Goal: Download file/media

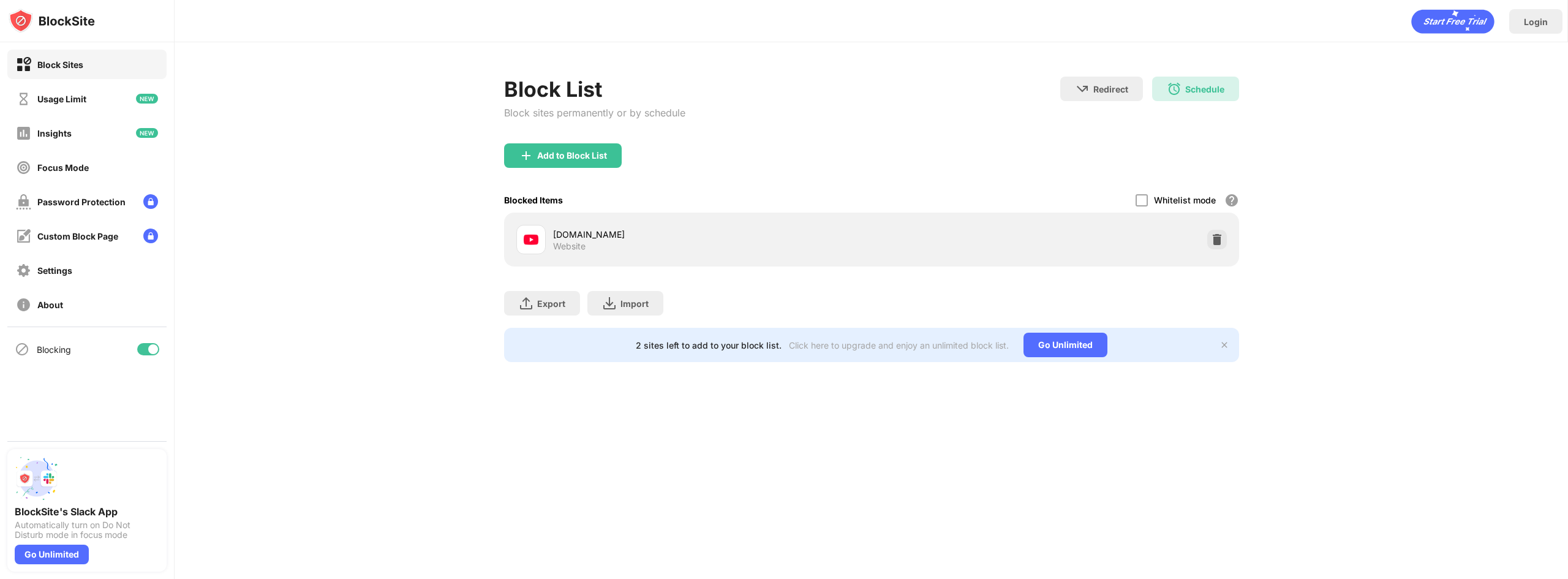
click at [252, 537] on div "Login Block List Block sites permanently or by schedule Redirect Choose a site …" at bounding box center [872, 290] width 1394 height 579
click at [36, 471] on img at bounding box center [37, 478] width 44 height 44
click at [40, 563] on div "Go Unlimited" at bounding box center [52, 554] width 74 height 20
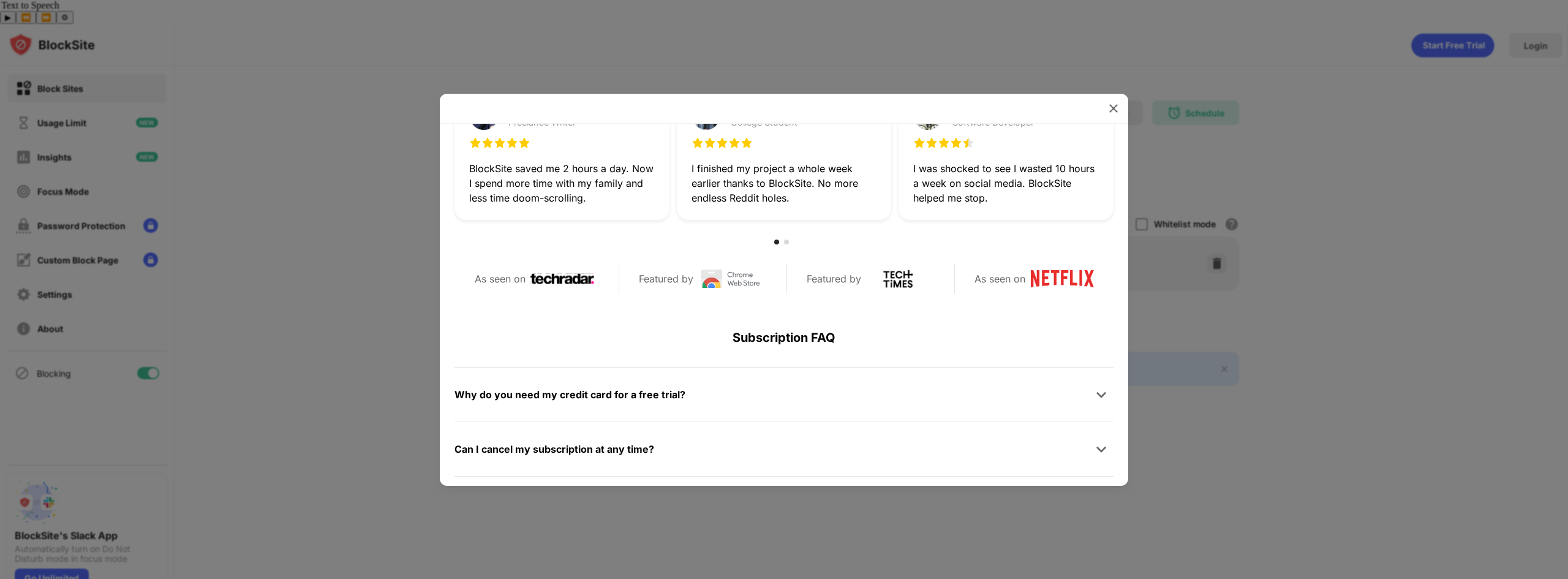
scroll to position [245, 0]
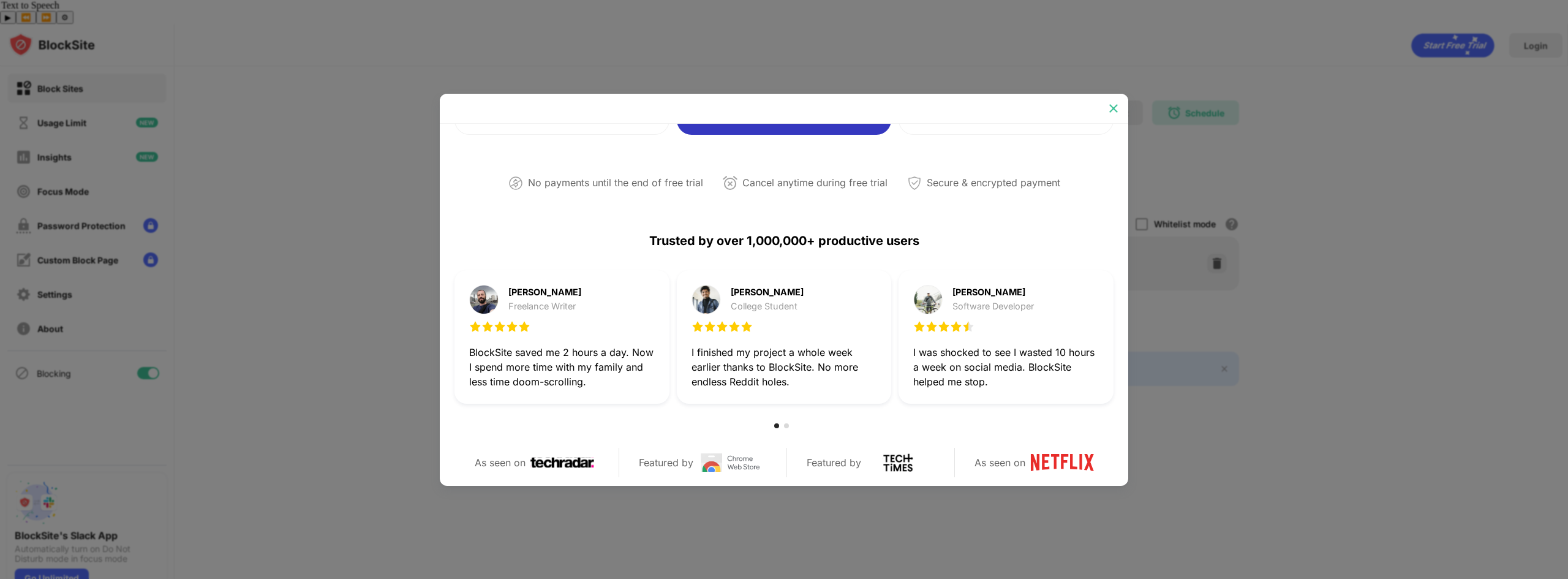
click at [1109, 111] on img at bounding box center [1114, 108] width 12 height 12
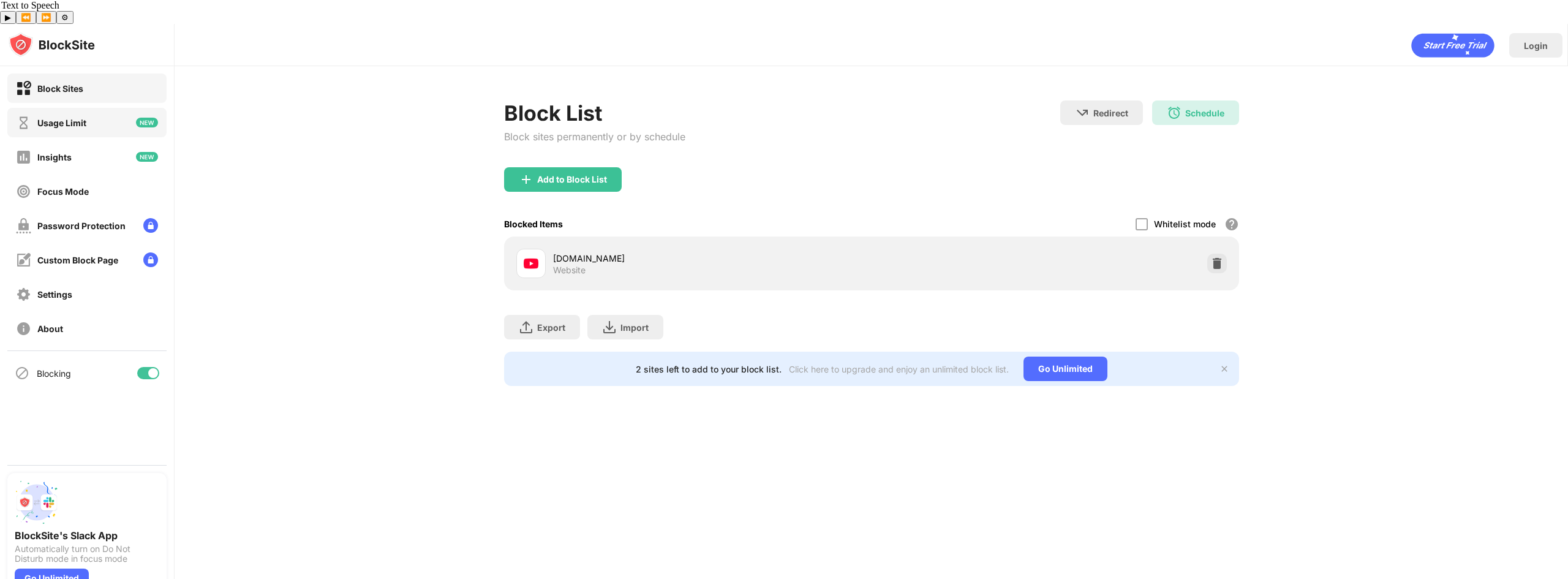
click at [79, 118] on div "Usage Limit" at bounding box center [61, 123] width 49 height 10
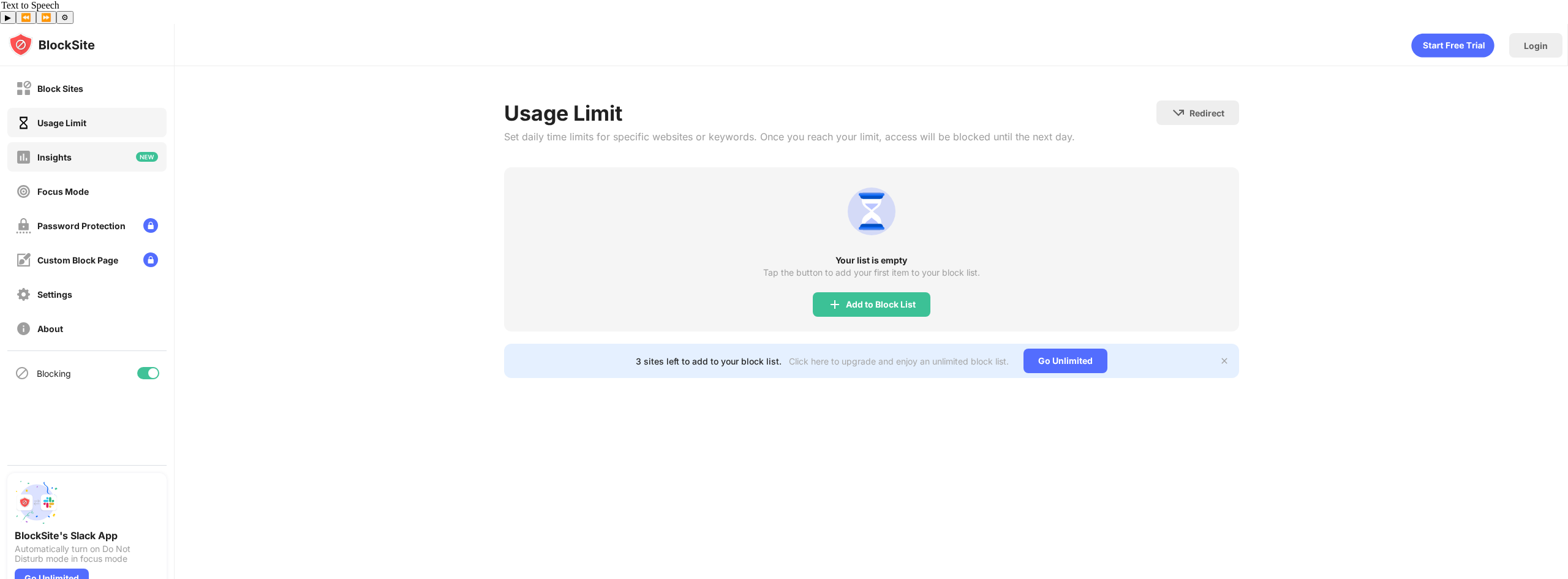
click at [71, 152] on div "Insights" at bounding box center [54, 157] width 34 height 10
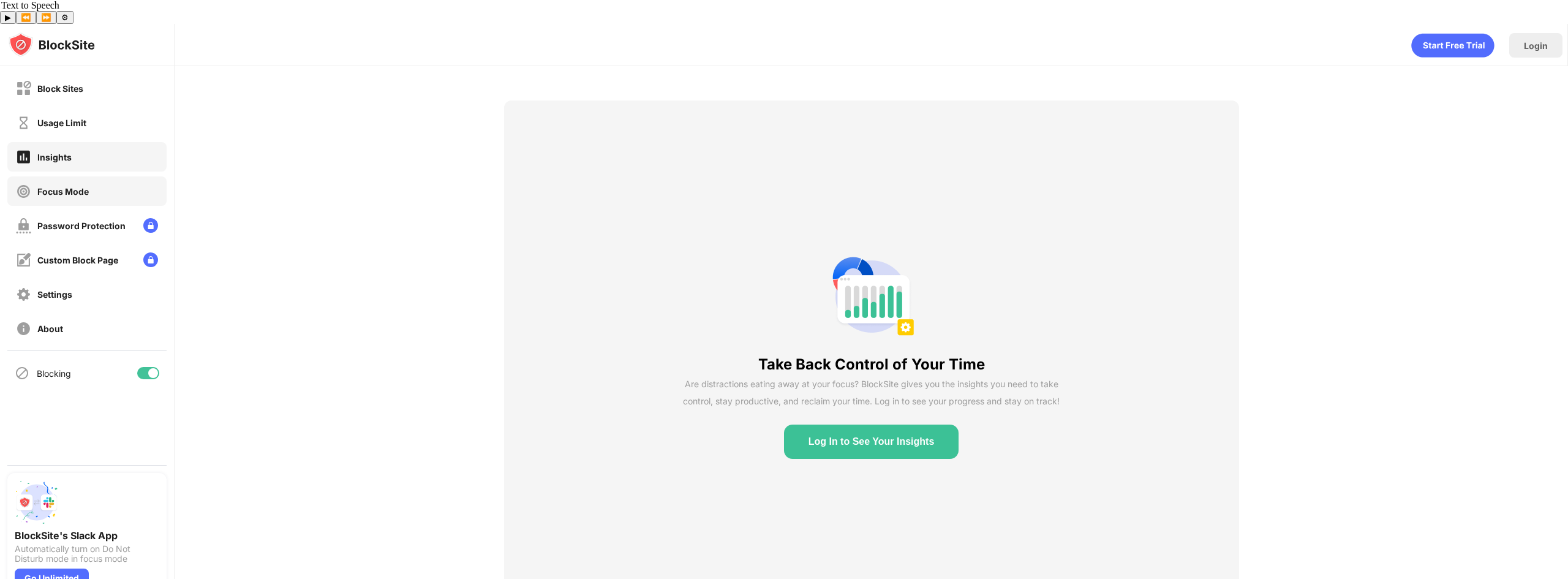
click at [82, 186] on div "Focus Mode" at bounding box center [63, 191] width 52 height 10
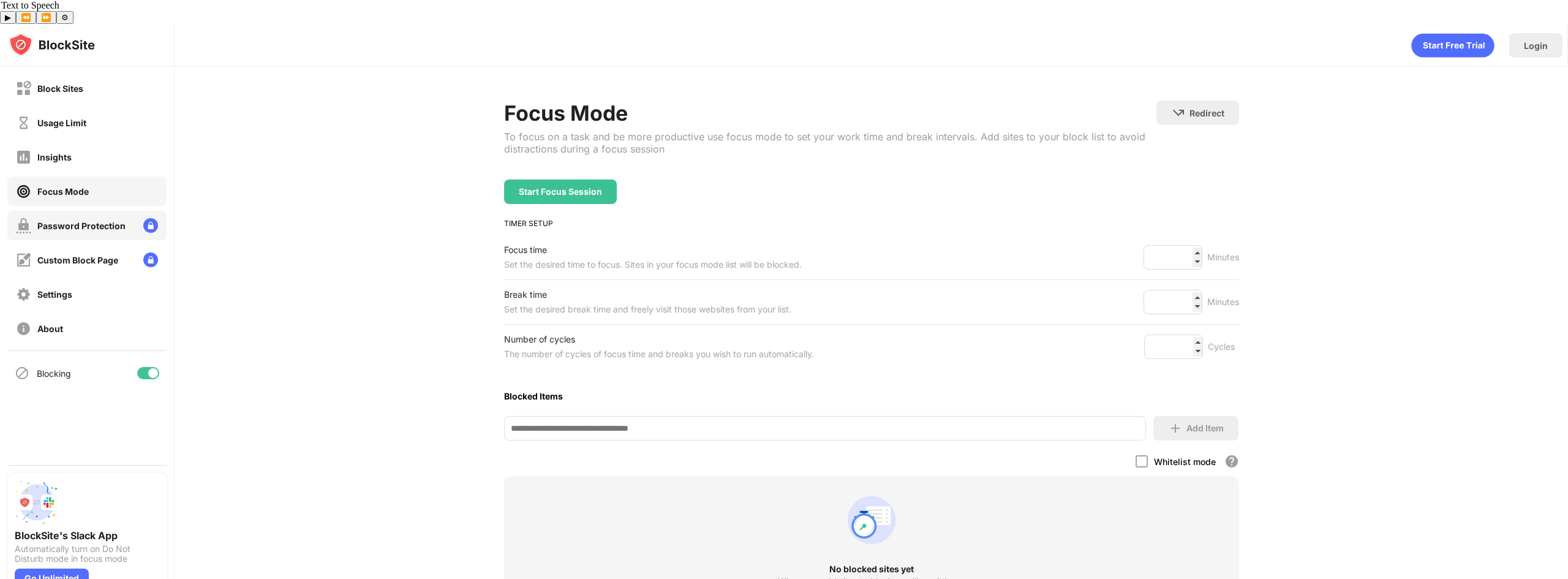
click at [96, 211] on div "Password Protection" at bounding box center [87, 225] width 160 height 29
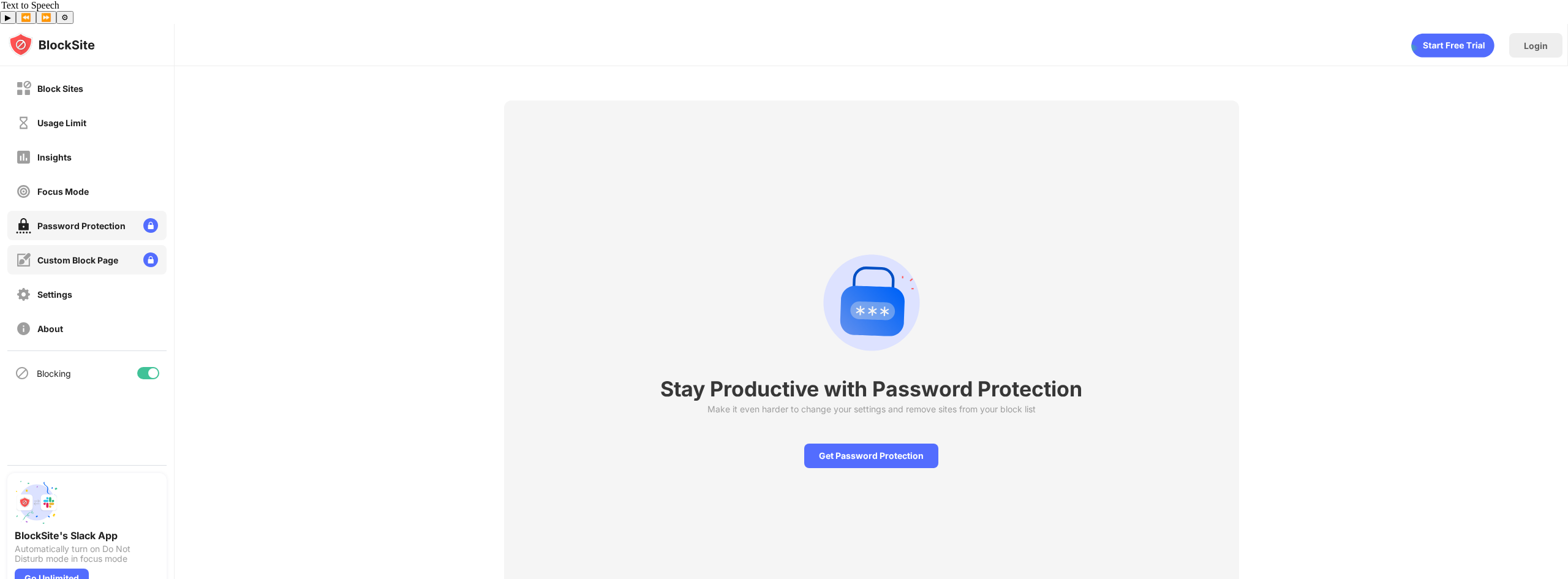
click at [96, 255] on div "Custom Block Page" at bounding box center [77, 260] width 81 height 10
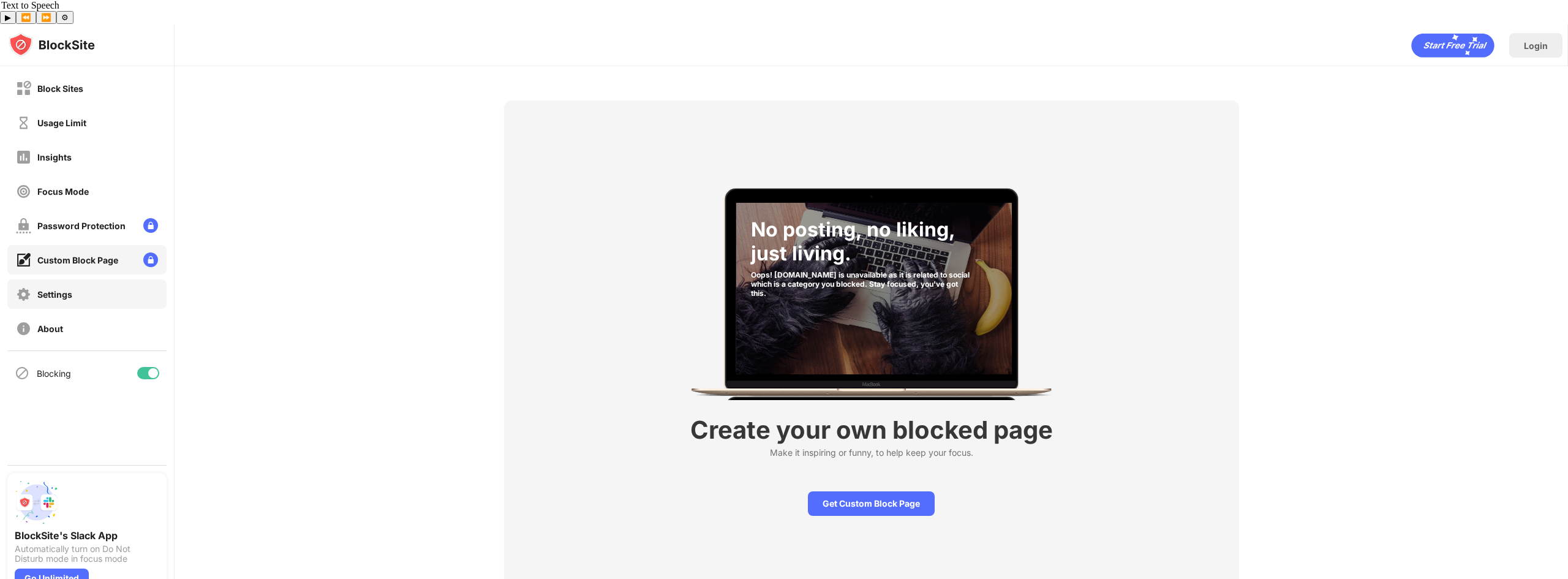
click at [72, 290] on div "Settings" at bounding box center [54, 294] width 35 height 10
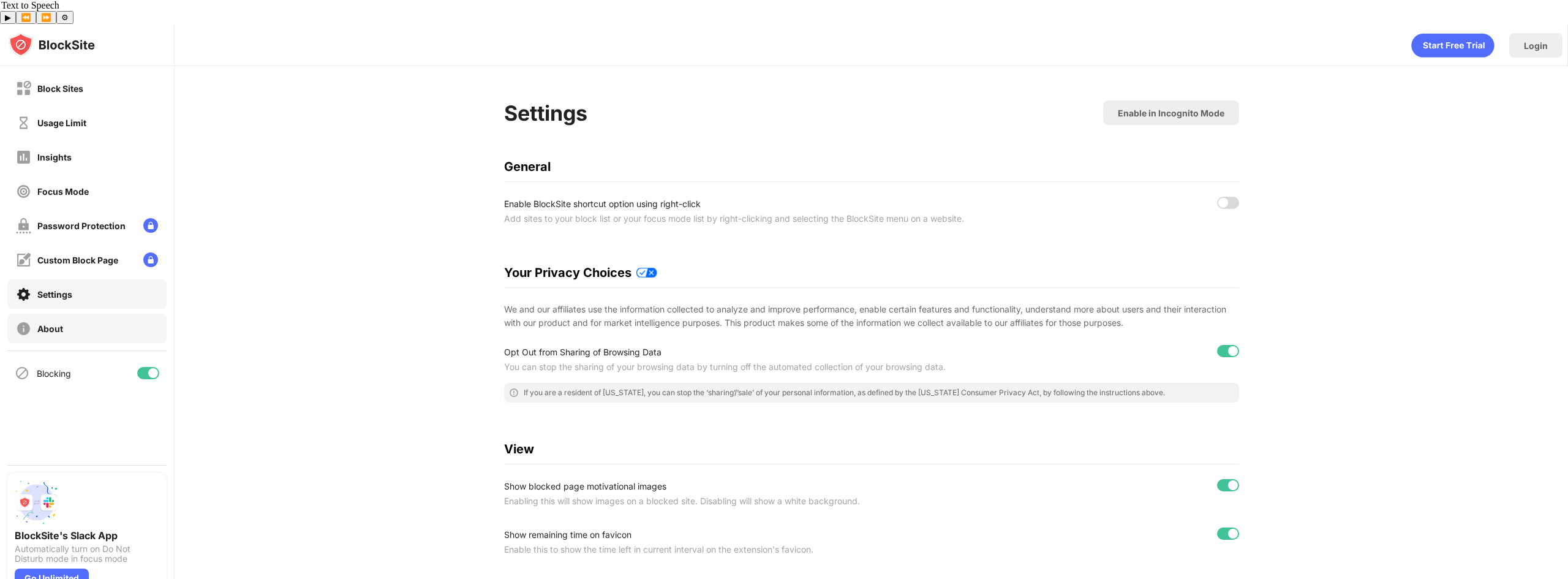
click at [52, 320] on div "About" at bounding box center [39, 327] width 47 height 15
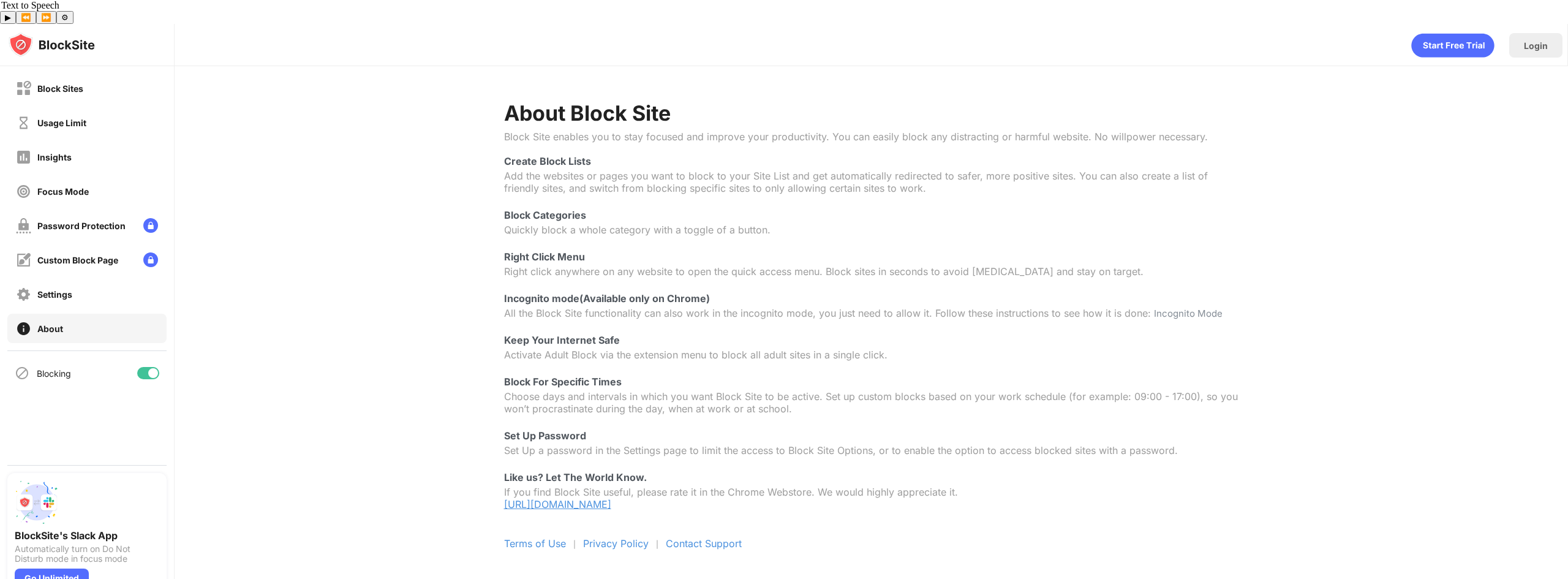
click at [611, 498] on link "https://chrome.google.com/webstore/detail/blocksite-stay-focused-co/eiimnmioipa…" at bounding box center [557, 504] width 107 height 12
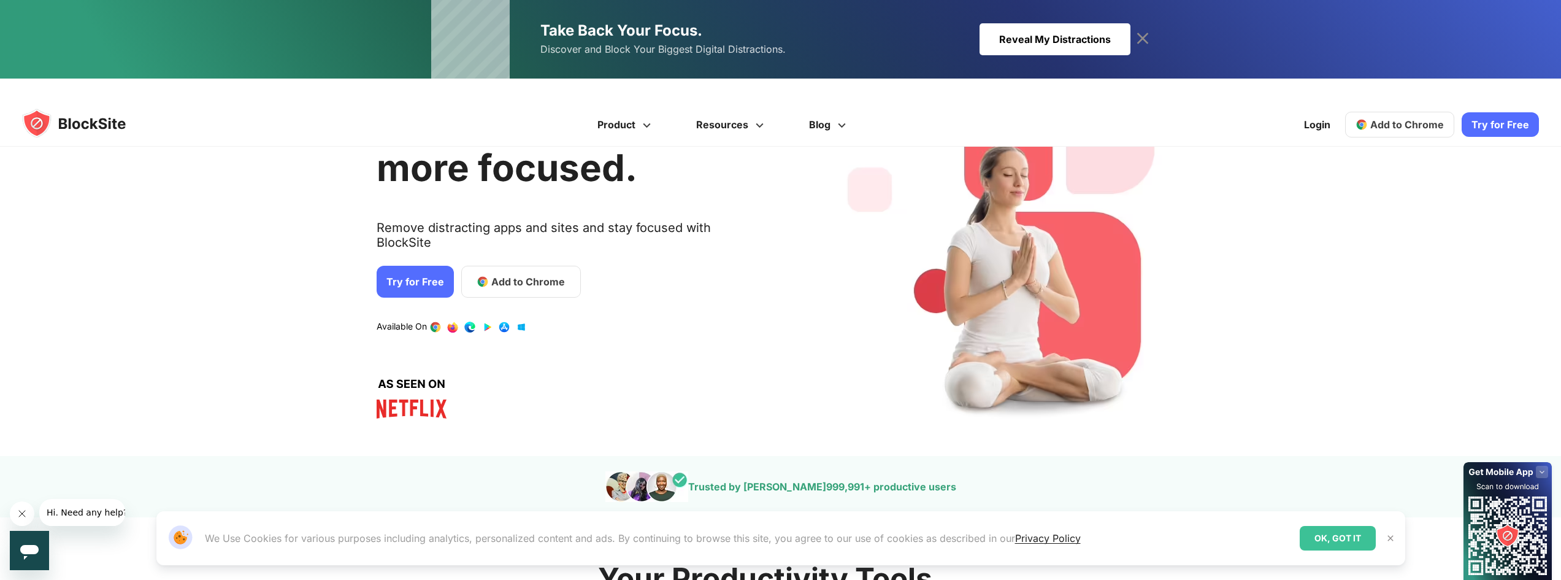
scroll to position [184, 0]
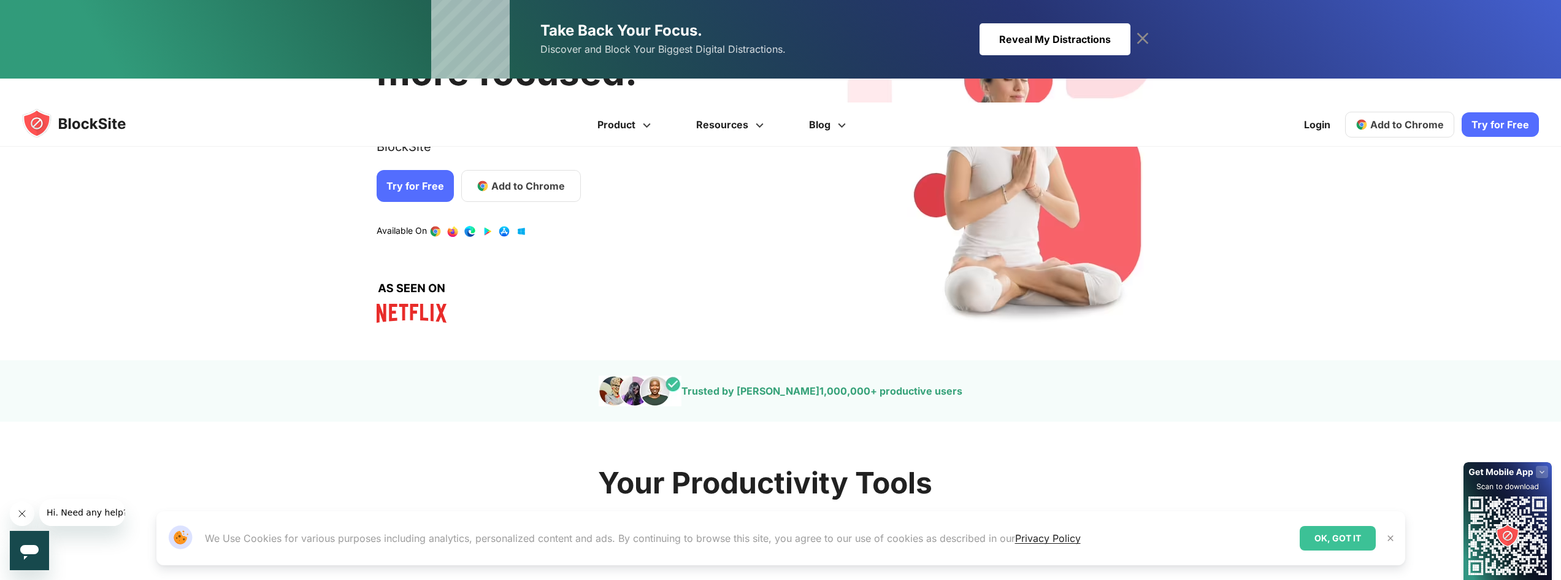
click at [1347, 547] on div "OK, GOT IT" at bounding box center [1338, 538] width 76 height 25
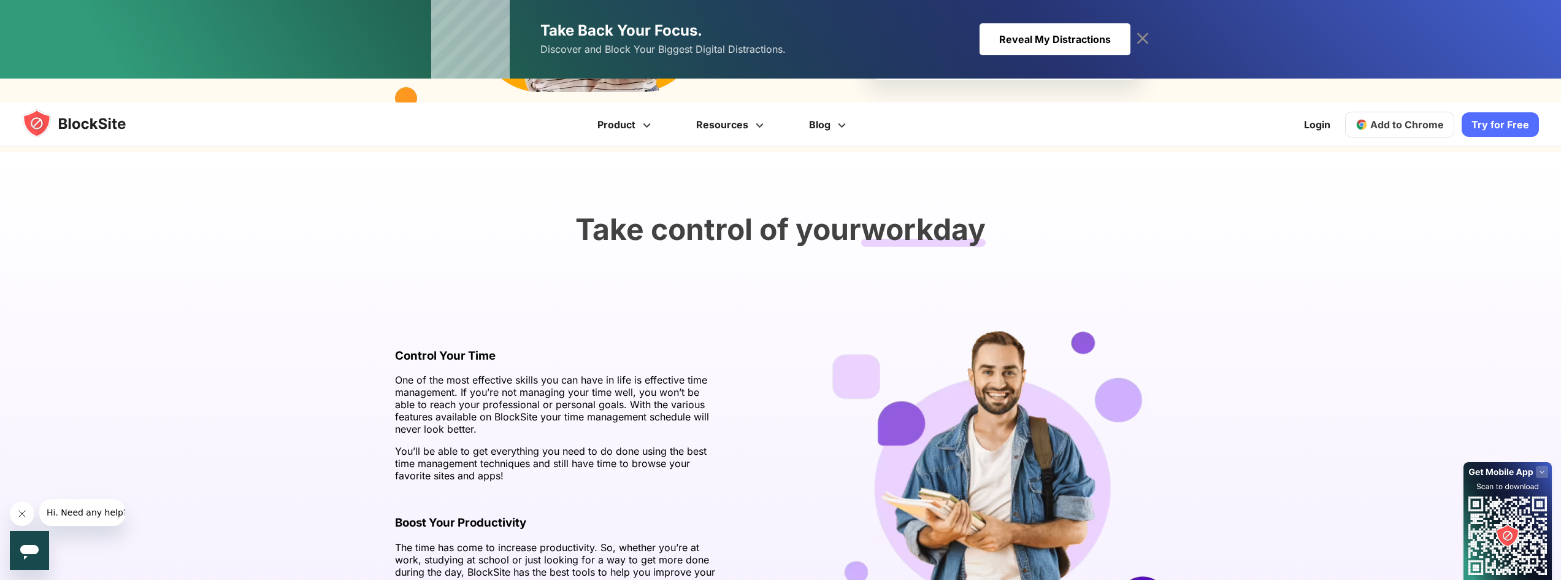
scroll to position [1591, 0]
click at [1145, 39] on icon at bounding box center [1143, 39] width 20 height 20
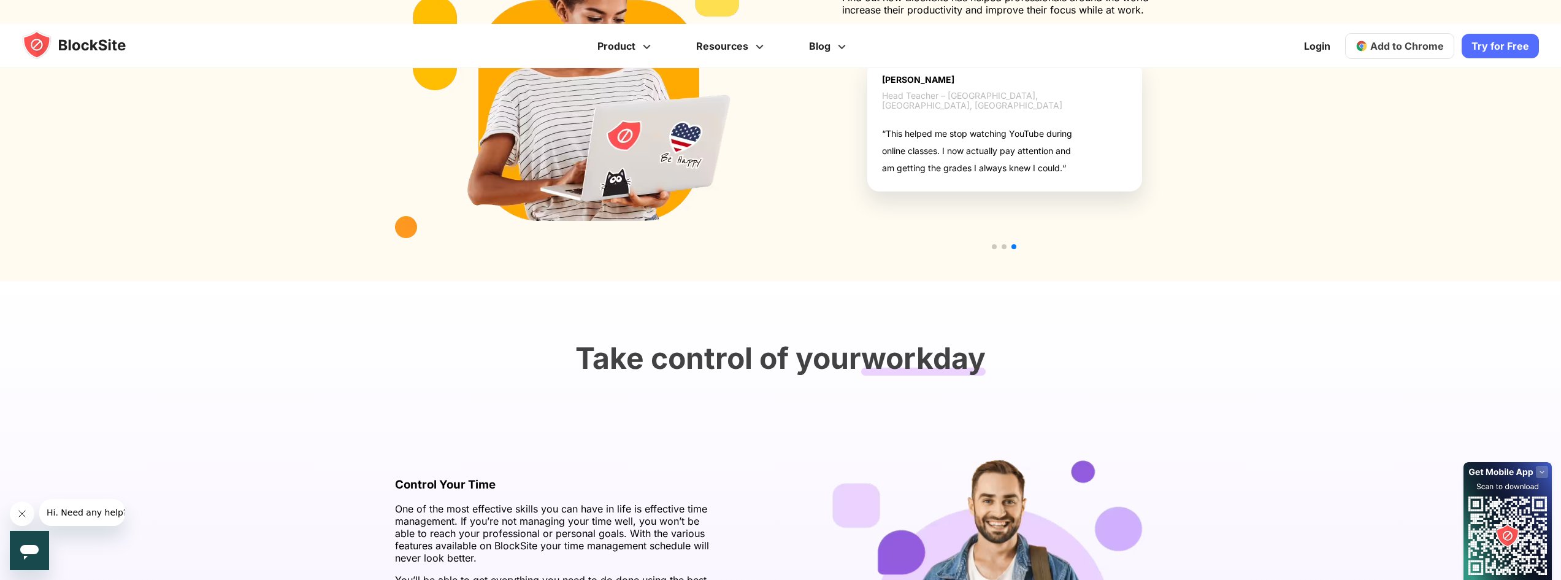
scroll to position [1332, 0]
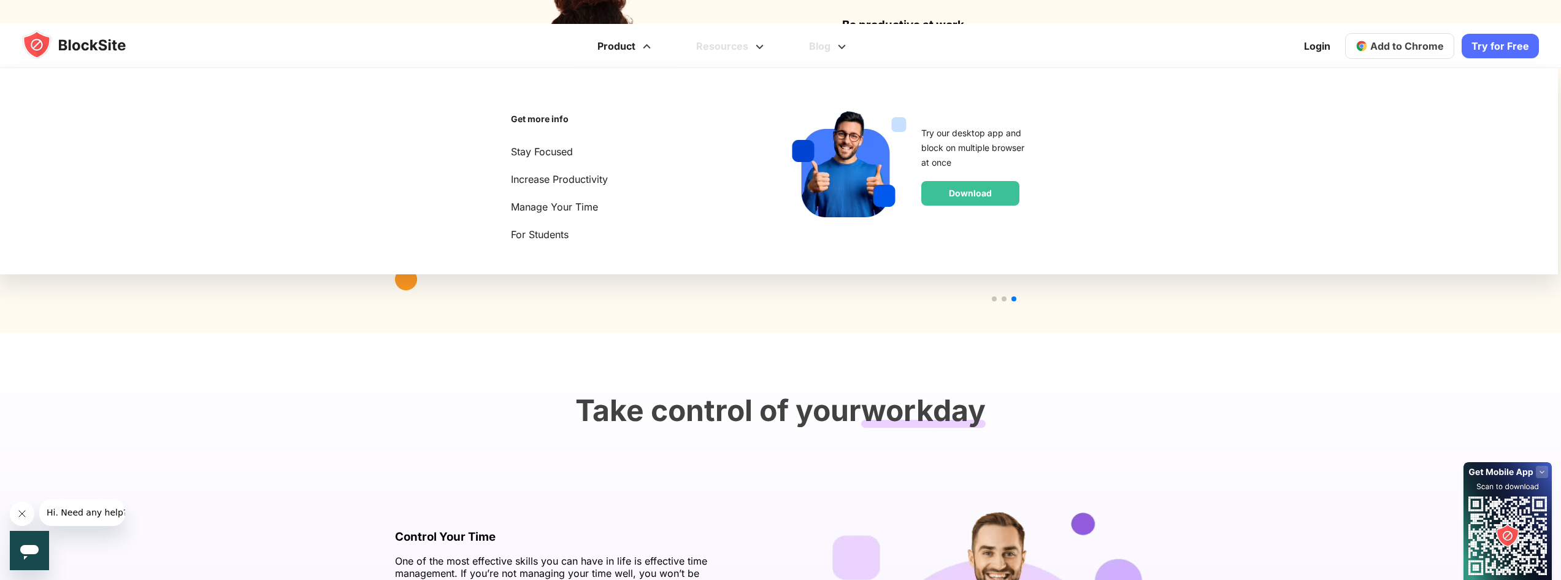
click at [640, 28] on link "Product" at bounding box center [626, 46] width 99 height 44
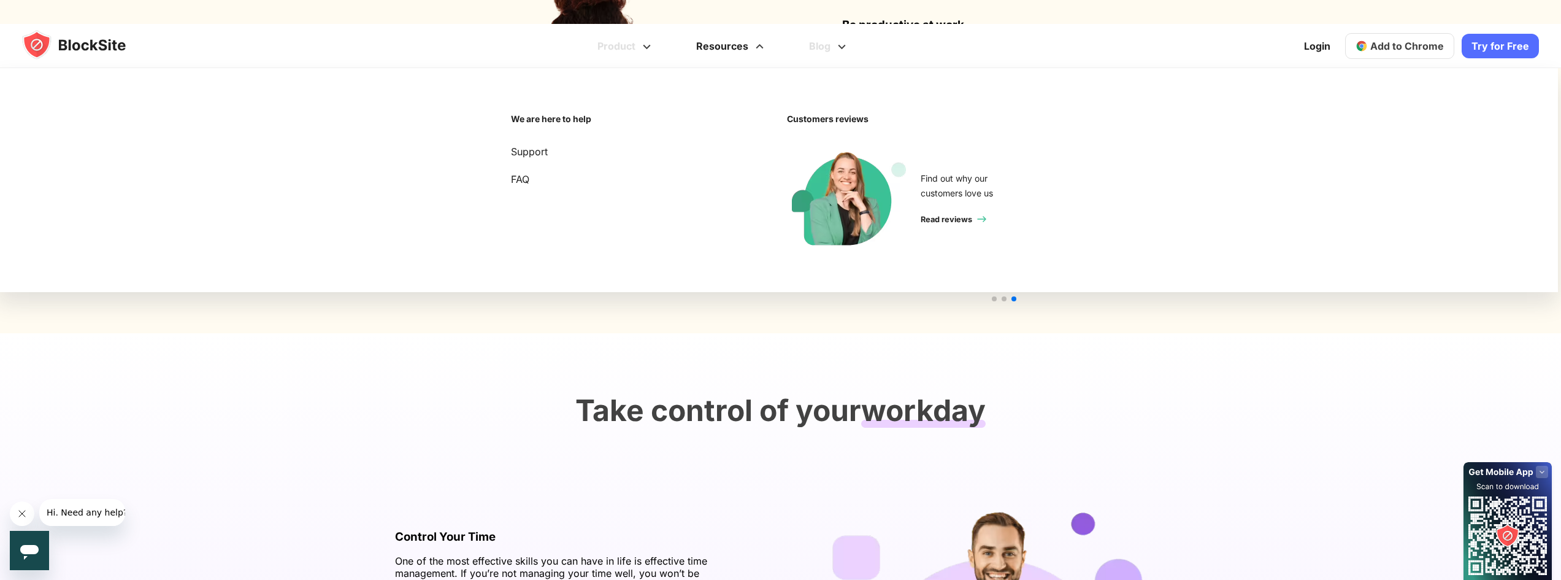
click at [751, 32] on link "Resources" at bounding box center [731, 46] width 113 height 44
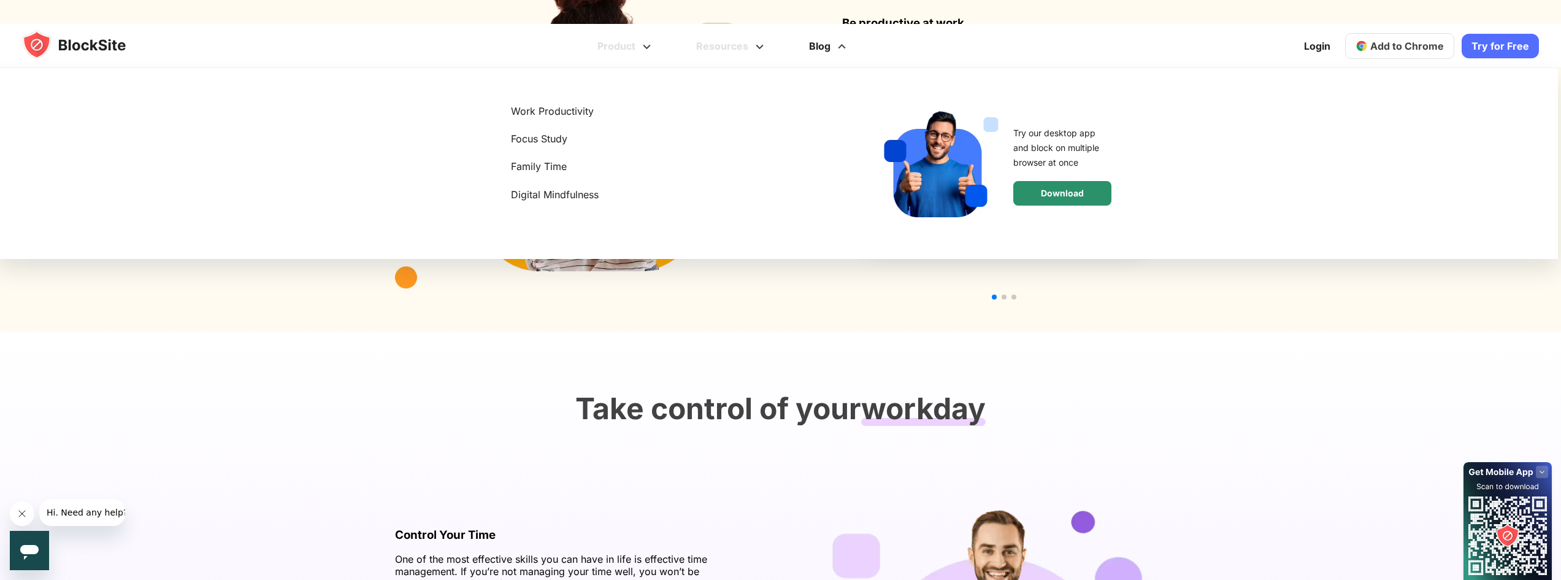
click at [1063, 181] on div "Download" at bounding box center [1062, 193] width 98 height 25
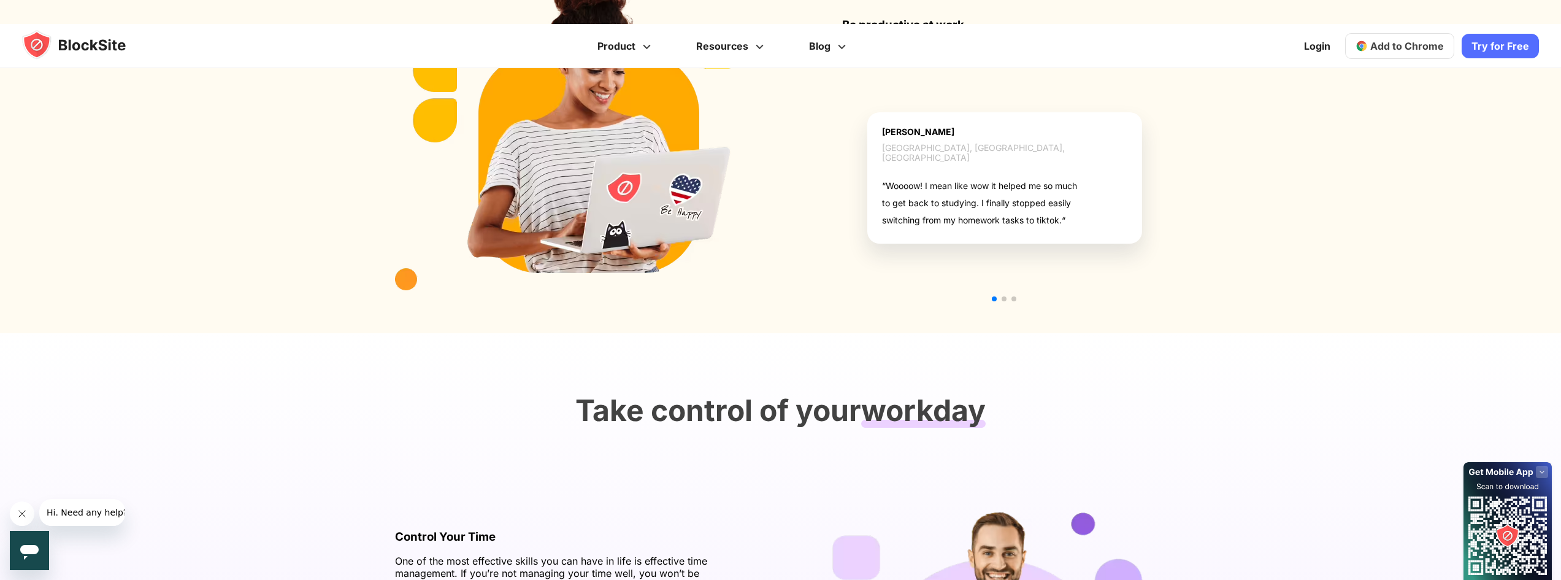
click at [1394, 40] on span "Add to Chrome" at bounding box center [1407, 46] width 74 height 12
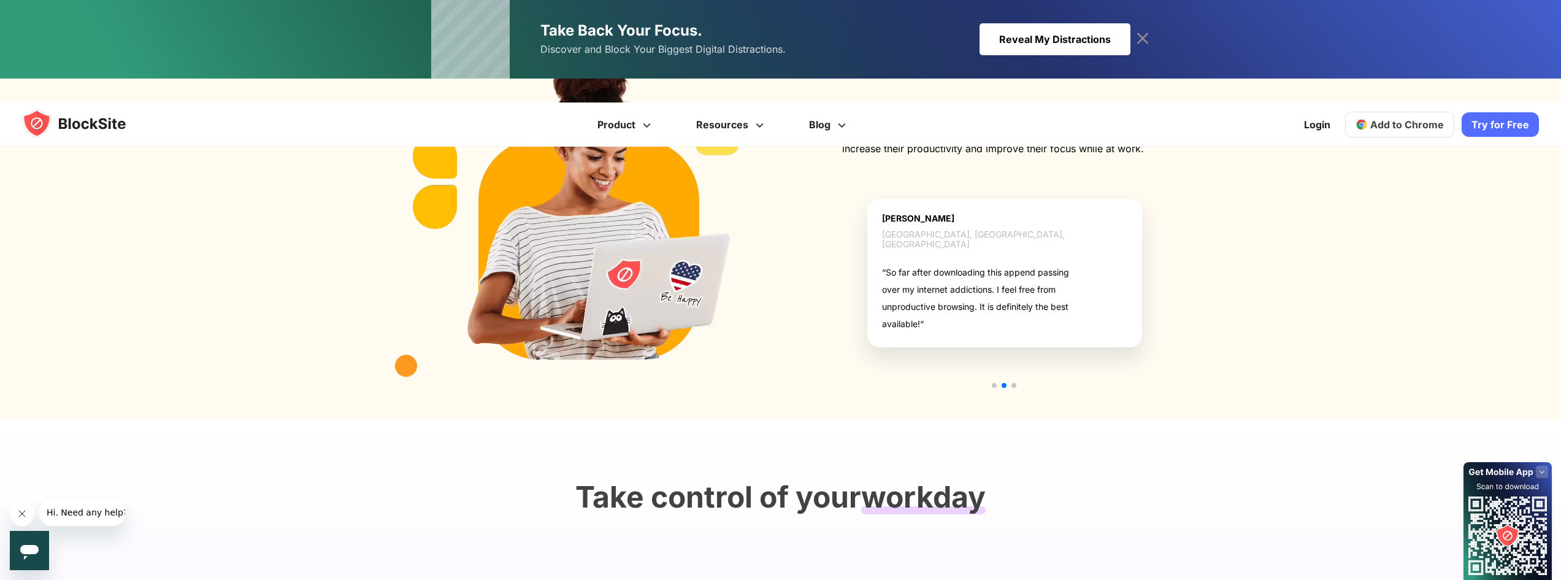
scroll to position [1329, 0]
